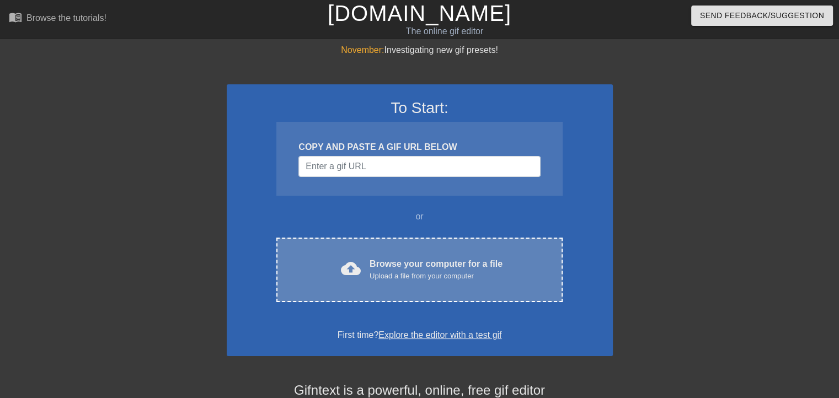
click at [397, 274] on div "Upload a file from your computer" at bounding box center [435, 276] width 133 height 11
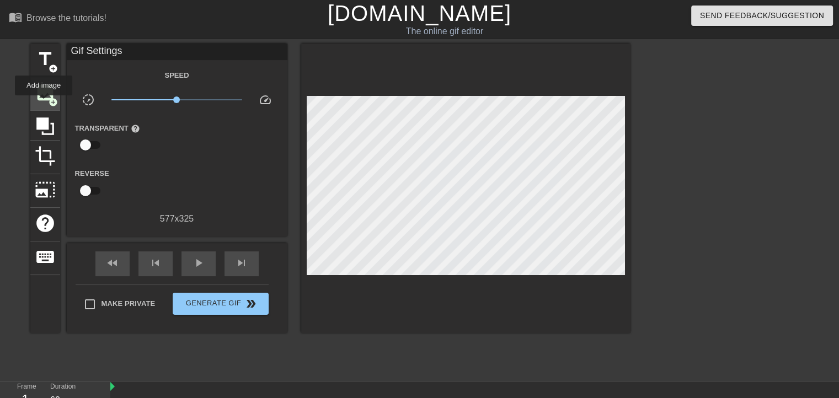
click at [44, 103] on div "image add_circle" at bounding box center [45, 94] width 30 height 34
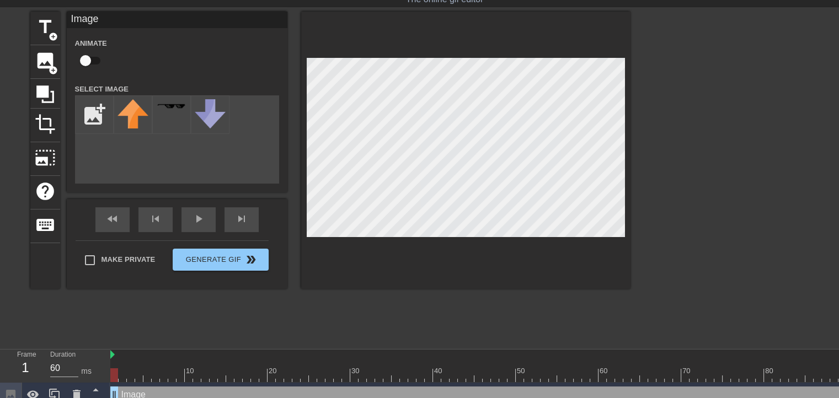
scroll to position [49, 0]
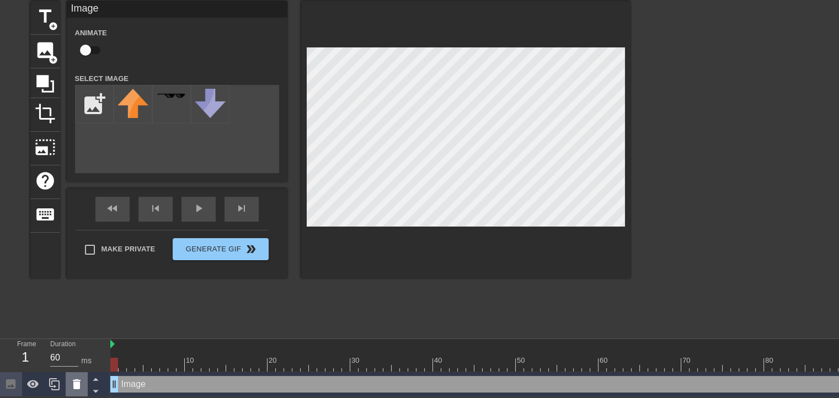
click at [80, 381] on icon at bounding box center [76, 384] width 13 height 13
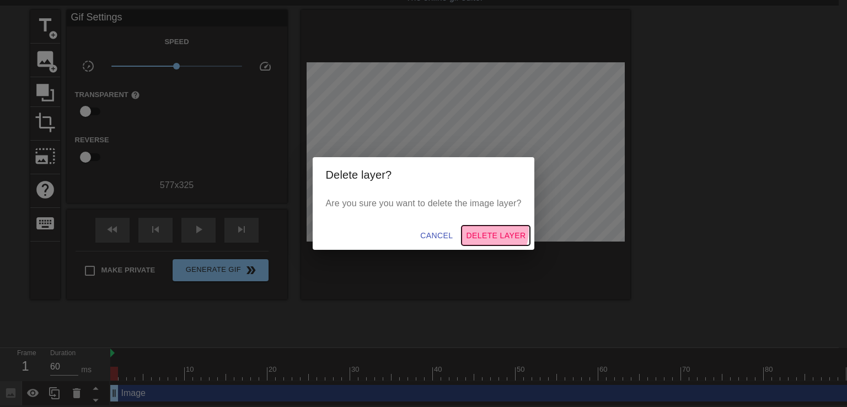
click at [485, 231] on span "Delete Layer" at bounding box center [496, 236] width 60 height 14
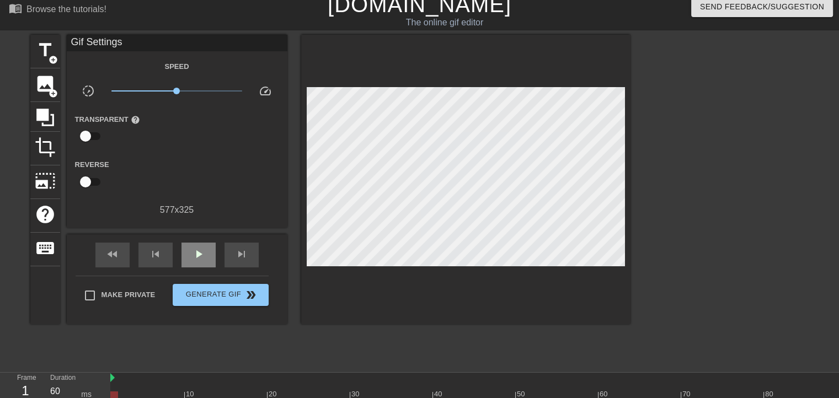
scroll to position [0, 0]
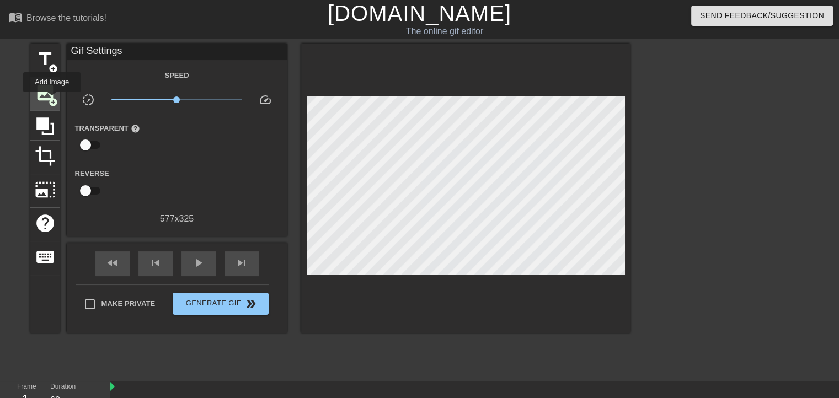
click at [52, 100] on span "add_circle" at bounding box center [53, 102] width 9 height 9
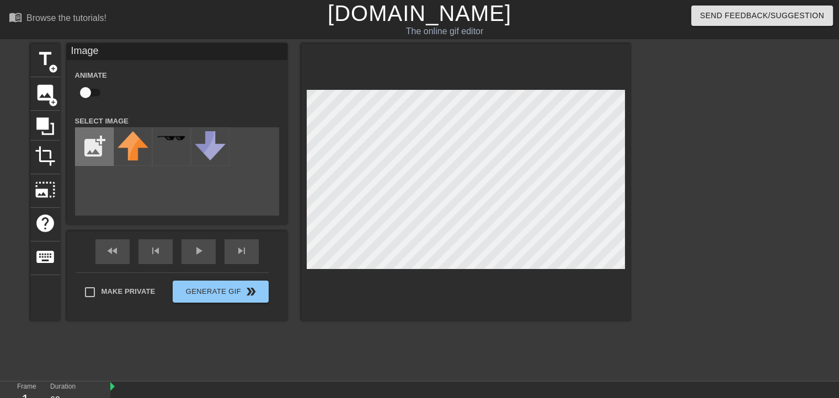
click at [98, 152] on input "file" at bounding box center [94, 146] width 37 height 37
type input "C:\fakepath\raf_750x1000_075_t_192033_321fc38aa7.u1-removebg-preview.png"
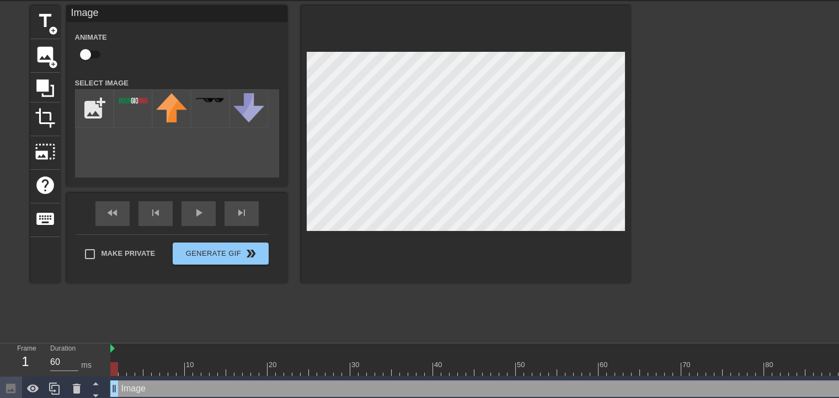
scroll to position [49, 0]
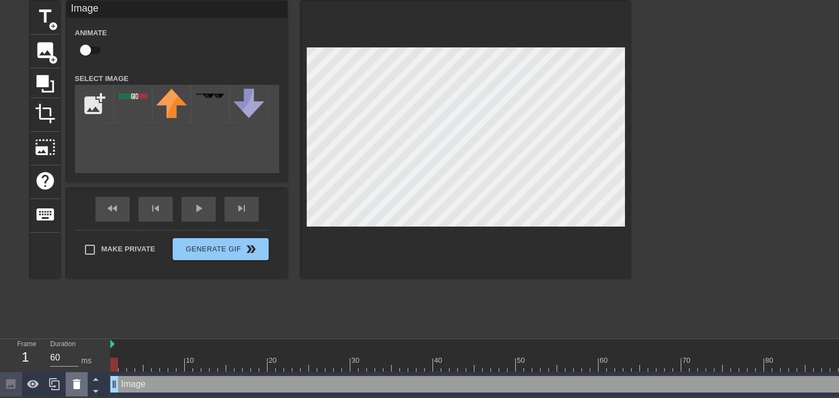
click at [78, 380] on icon at bounding box center [77, 384] width 8 height 10
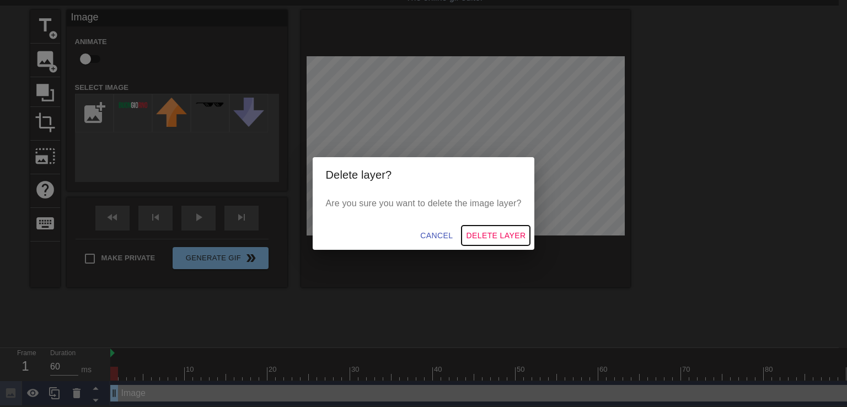
click at [490, 233] on span "Delete Layer" at bounding box center [496, 236] width 60 height 14
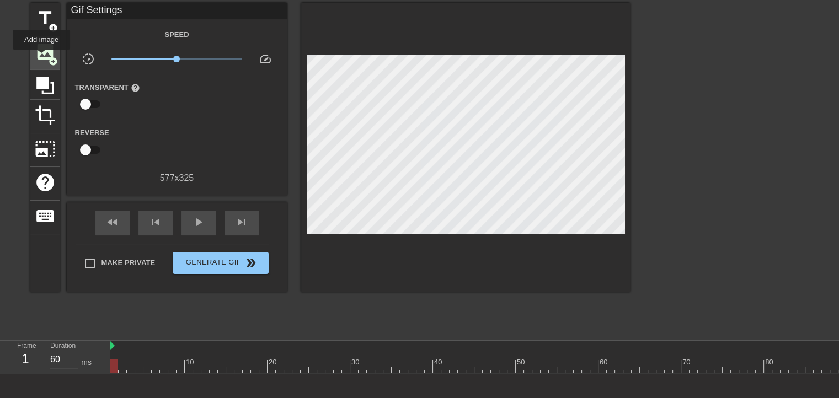
click at [41, 57] on span "image" at bounding box center [45, 51] width 21 height 21
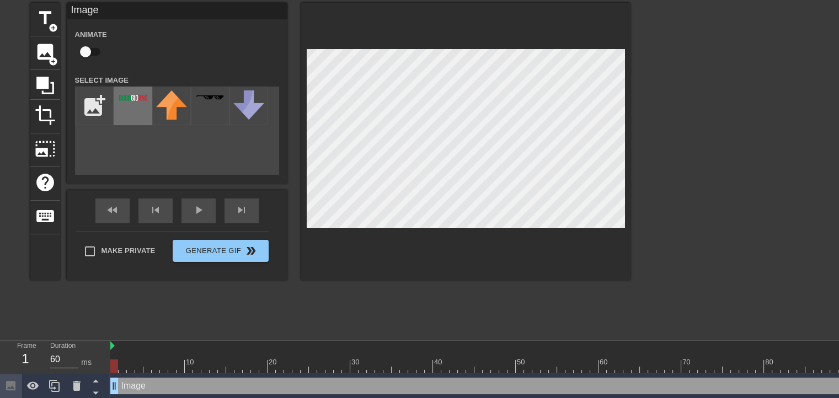
click at [138, 108] on div at bounding box center [133, 106] width 39 height 39
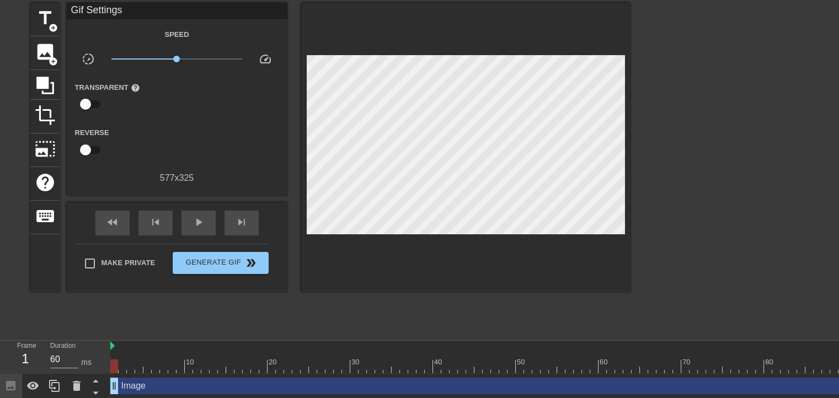
click at [769, 130] on div at bounding box center [726, 168] width 165 height 331
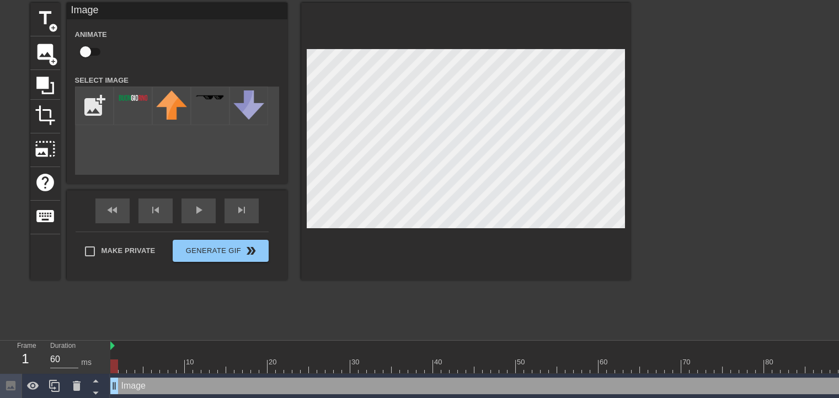
click at [672, 85] on div at bounding box center [726, 168] width 165 height 331
click at [394, 47] on div at bounding box center [465, 141] width 329 height 277
click at [699, 94] on div at bounding box center [726, 168] width 165 height 331
click at [657, 83] on div at bounding box center [726, 168] width 165 height 331
click at [684, 89] on div at bounding box center [726, 168] width 165 height 331
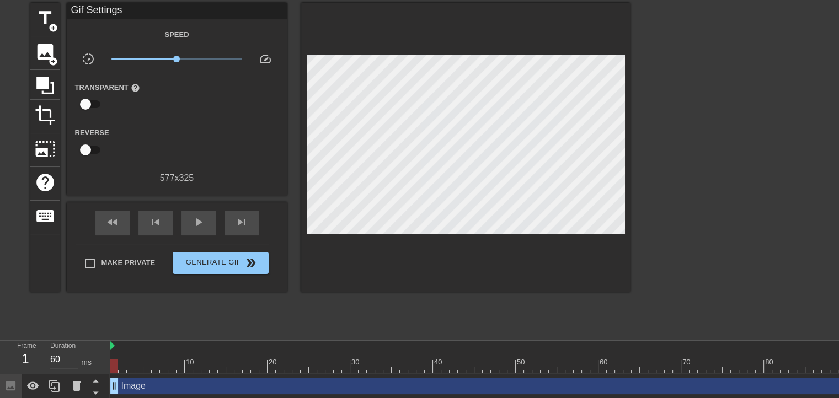
scroll to position [49, 0]
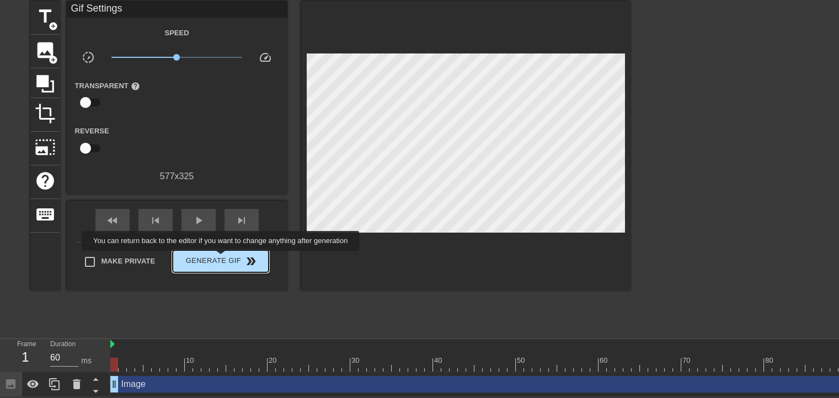
click at [222, 259] on span "Generate Gif double_arrow" at bounding box center [220, 261] width 87 height 13
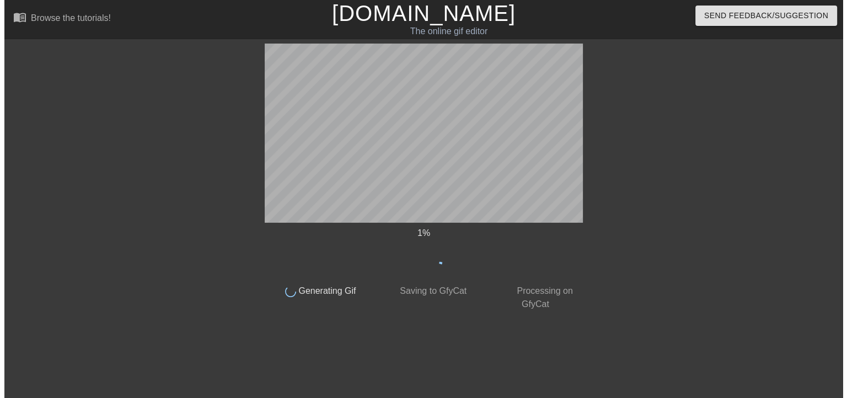
scroll to position [0, 0]
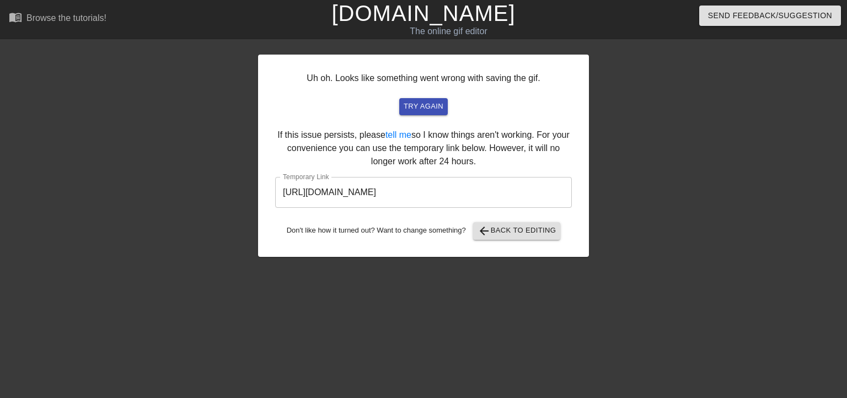
click at [378, 195] on input "[URL][DOMAIN_NAME]" at bounding box center [423, 192] width 297 height 31
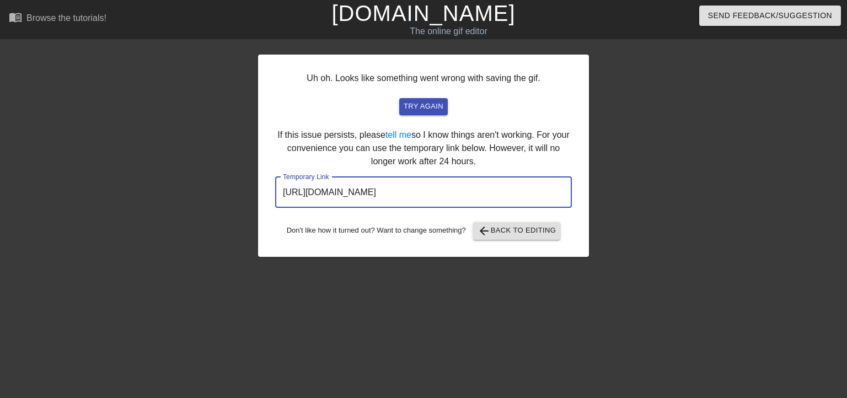
click at [378, 195] on input "[URL][DOMAIN_NAME]" at bounding box center [423, 192] width 297 height 31
